Goal: Find specific page/section: Find specific page/section

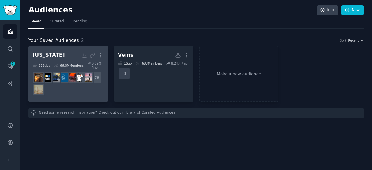
click at [71, 51] on h2 "[US_STATE] More" at bounding box center [68, 55] width 71 height 10
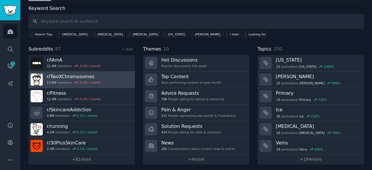
scroll to position [29, 0]
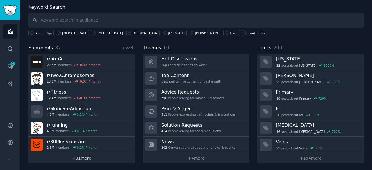
click at [92, 156] on link "+ 81 more" at bounding box center [81, 158] width 106 height 10
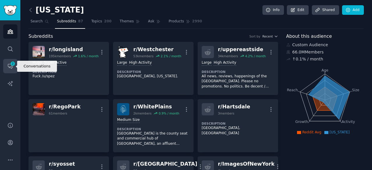
click at [12, 67] on icon "Sidebar" at bounding box center [10, 66] width 5 height 5
